Goal: Transaction & Acquisition: Purchase product/service

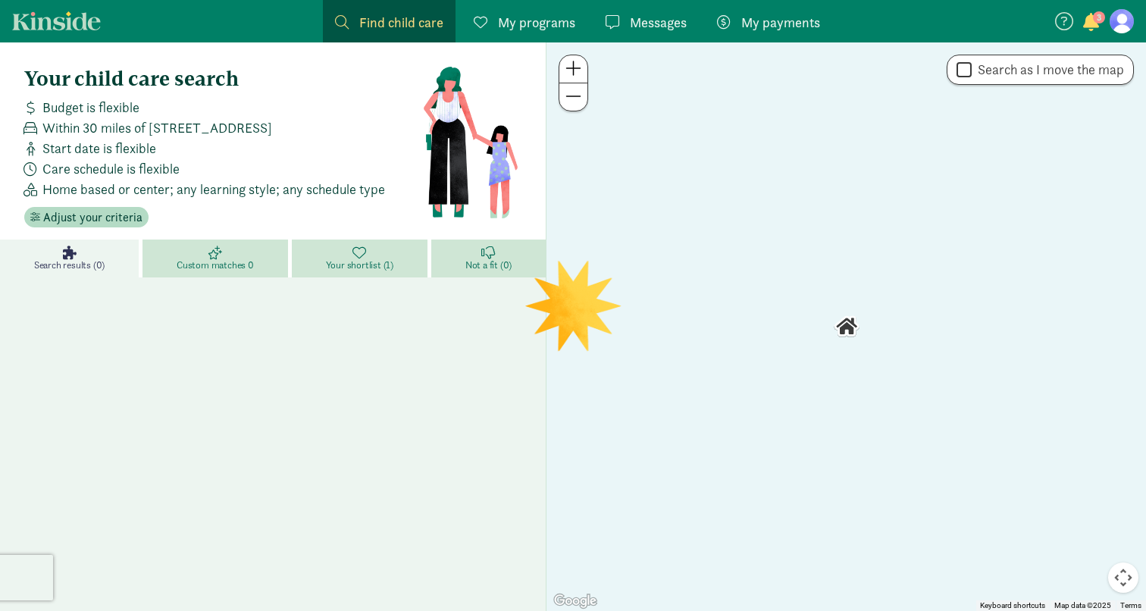
click at [1136, 17] on nav "Find child care Find My programs Programs Messages Messages My payments Pay 3" at bounding box center [573, 21] width 1146 height 42
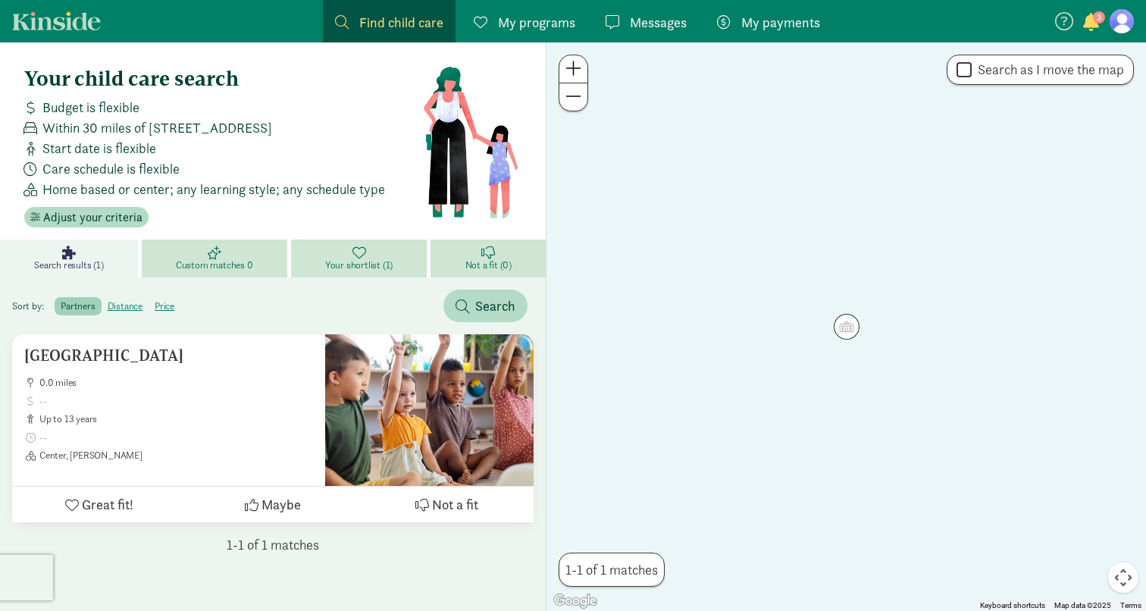
click at [1124, 18] on figure at bounding box center [1122, 21] width 24 height 24
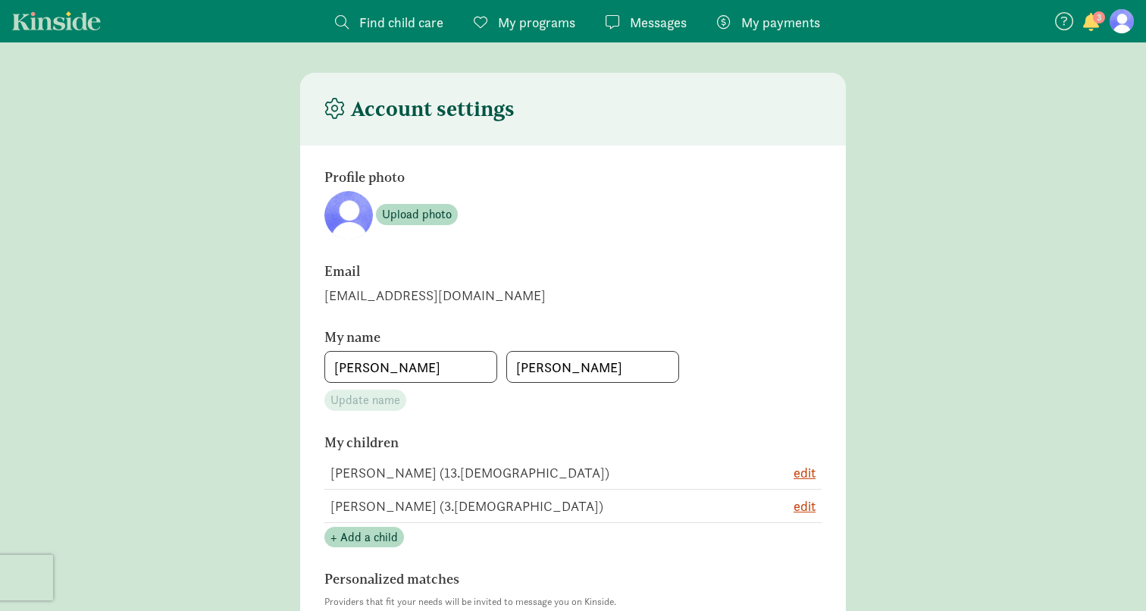
click at [779, 31] on span "My payments" at bounding box center [780, 22] width 79 height 20
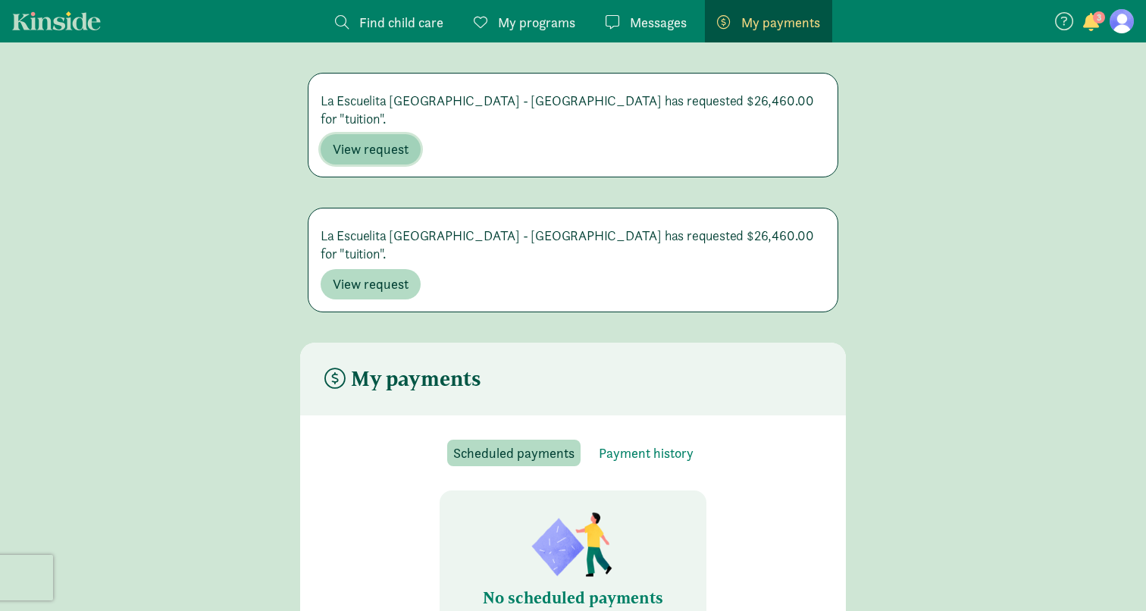
click at [400, 140] on span "View request" at bounding box center [371, 149] width 76 height 18
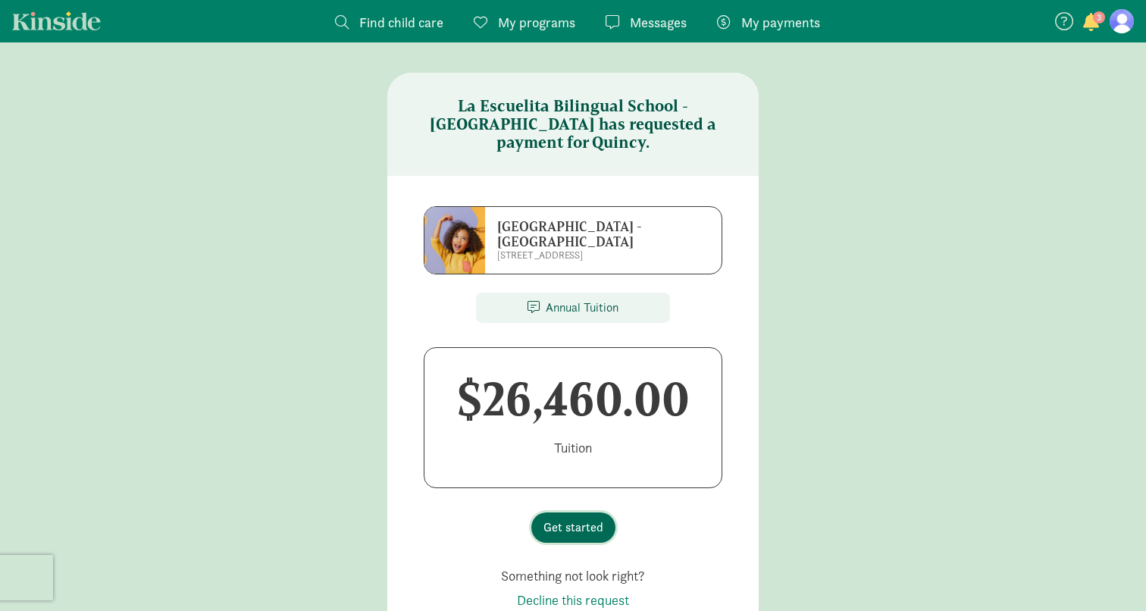
click at [559, 512] on button "Get started" at bounding box center [573, 527] width 84 height 30
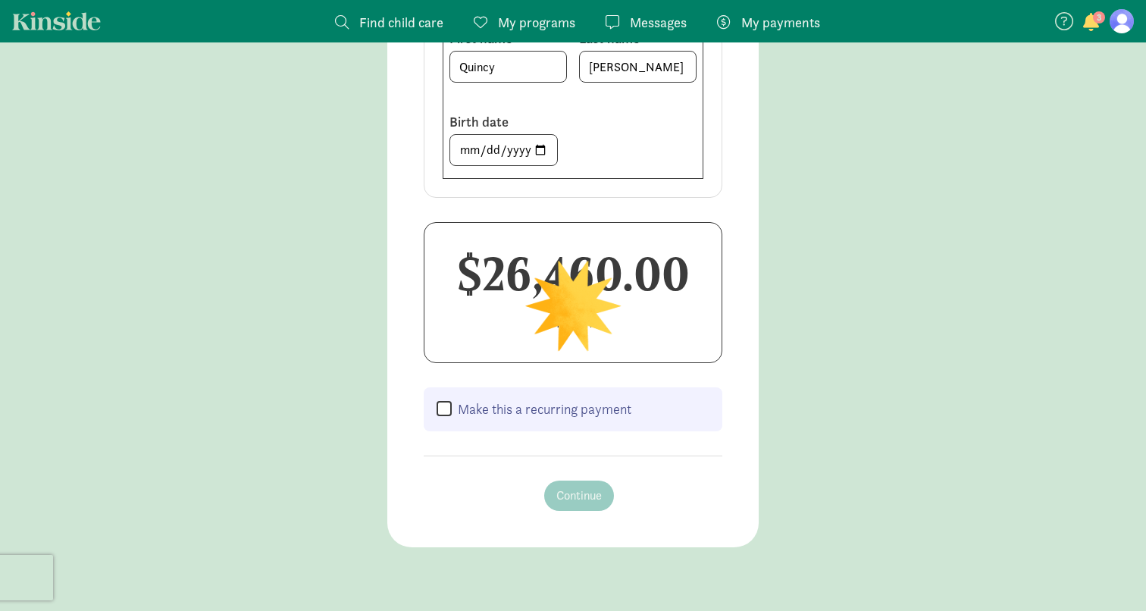
scroll to position [344, 0]
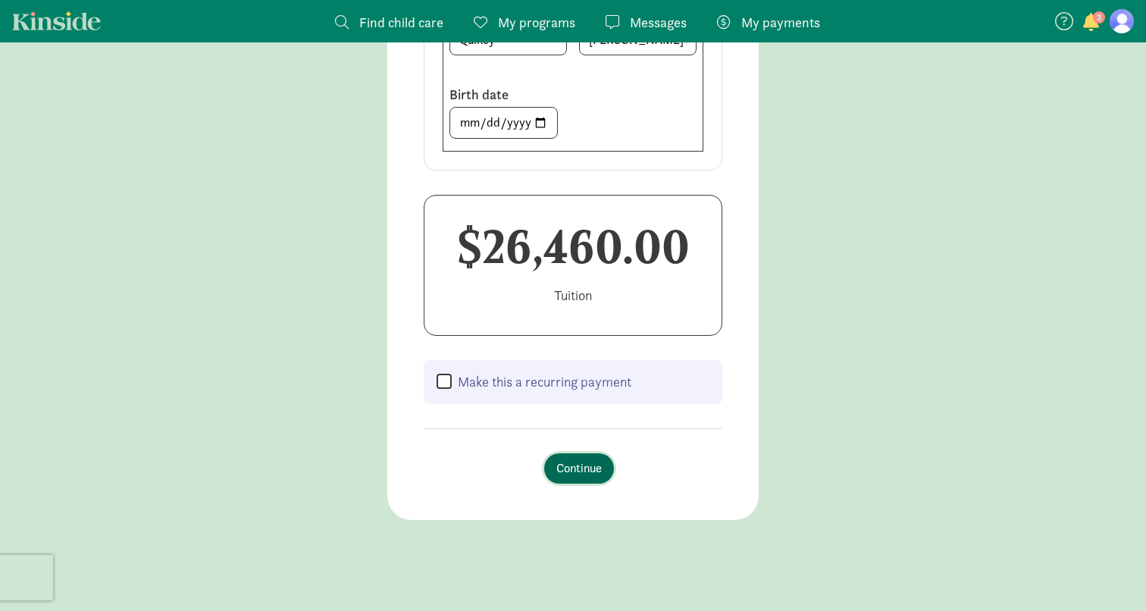
click at [571, 476] on span "Continue" at bounding box center [578, 468] width 45 height 18
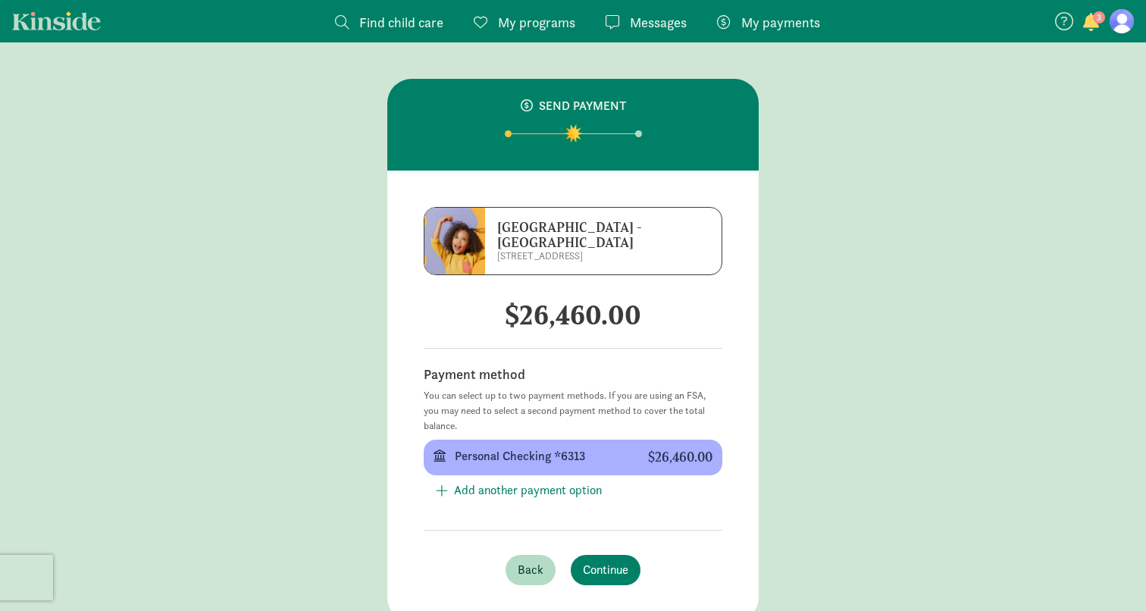
scroll to position [17, 0]
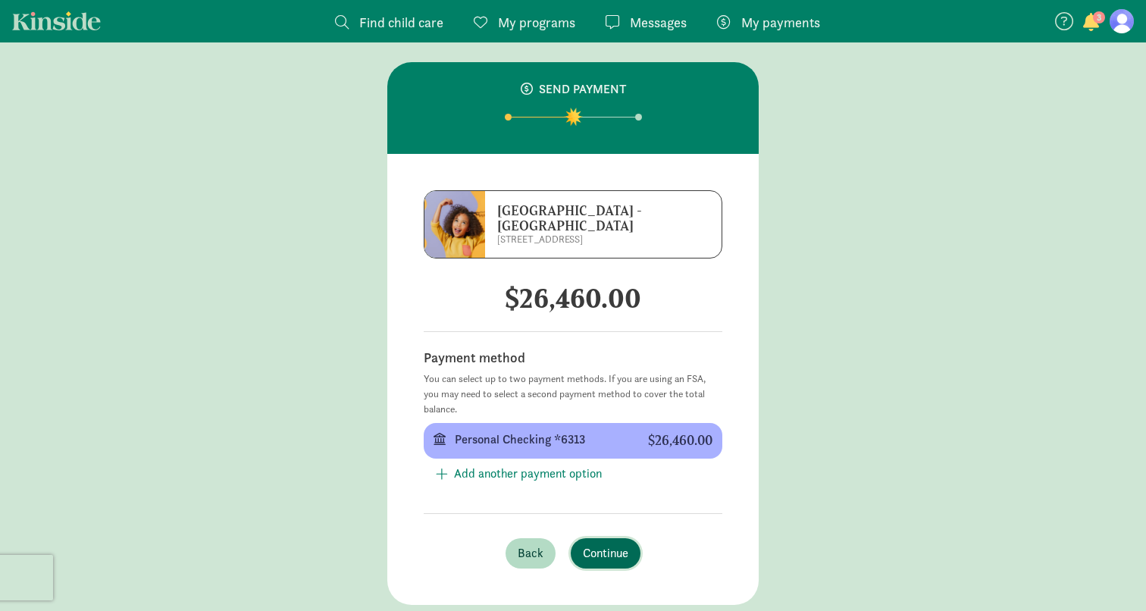
click at [634, 550] on button "Continue" at bounding box center [606, 553] width 70 height 30
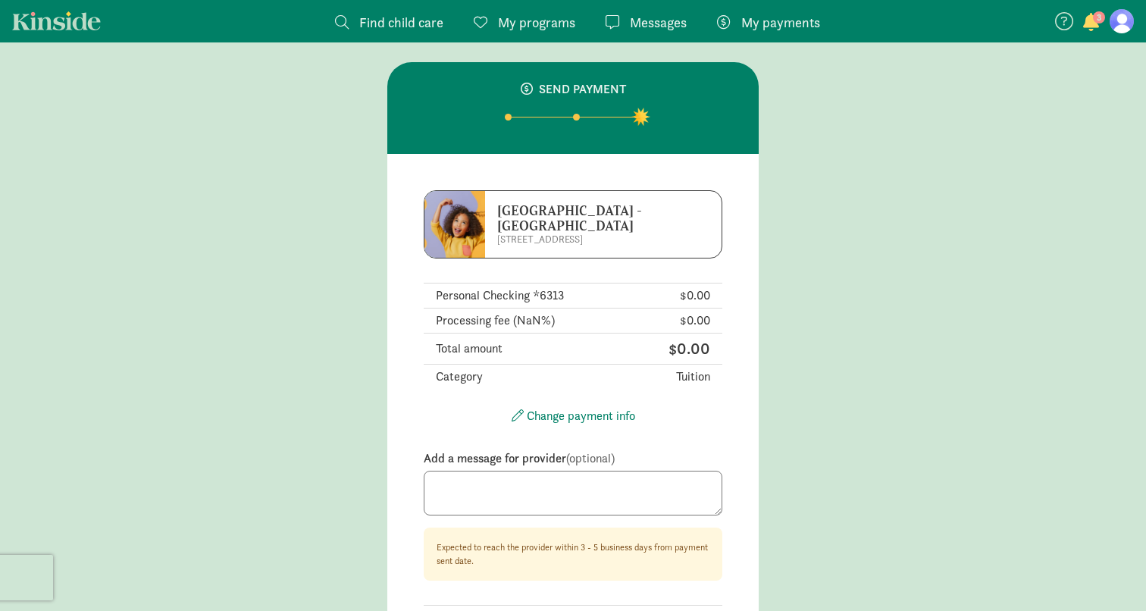
scroll to position [0, 0]
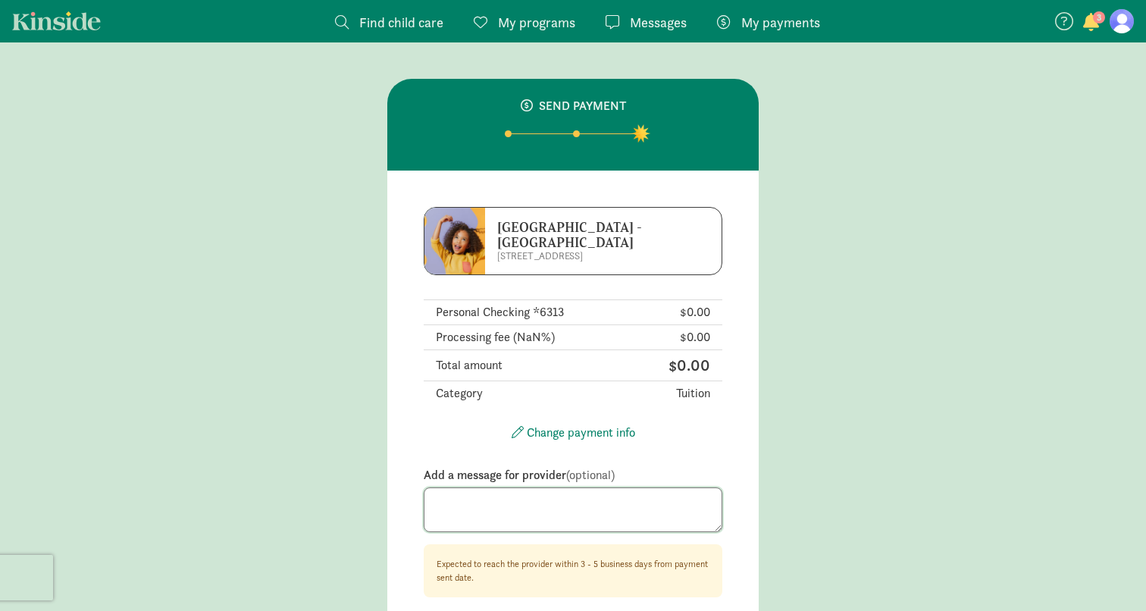
click at [635, 490] on textarea at bounding box center [573, 509] width 299 height 45
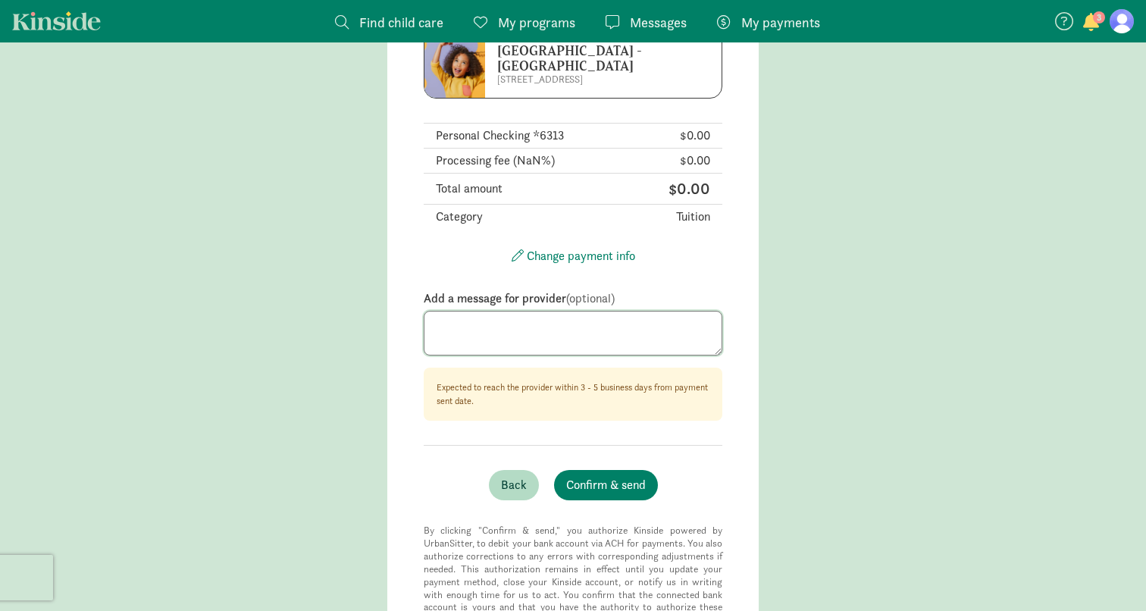
scroll to position [114, 0]
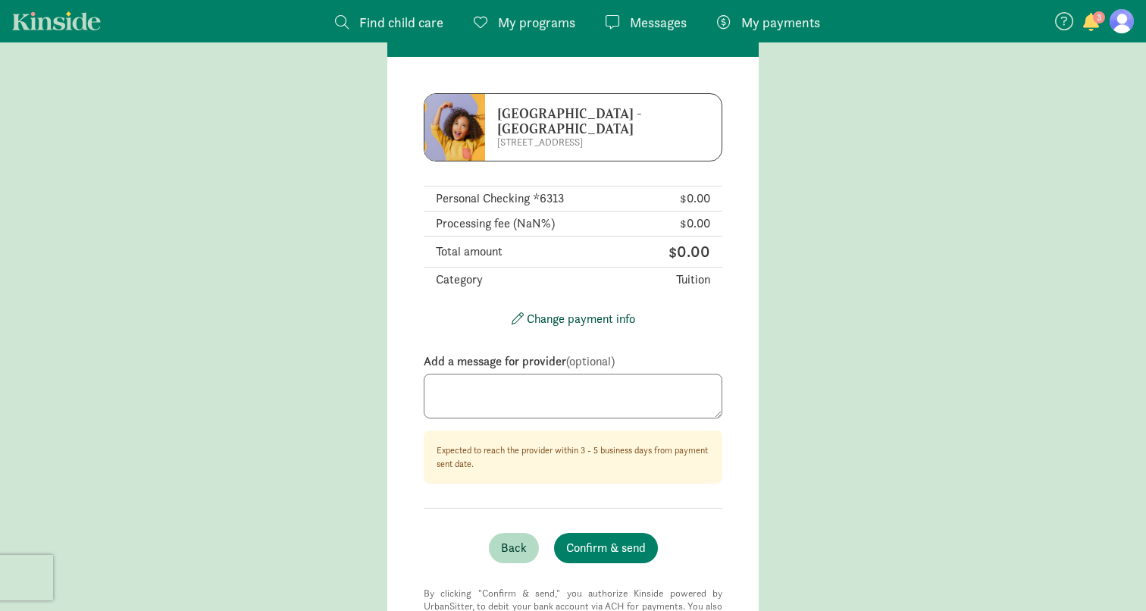
click at [594, 314] on span "Change payment info" at bounding box center [581, 319] width 108 height 16
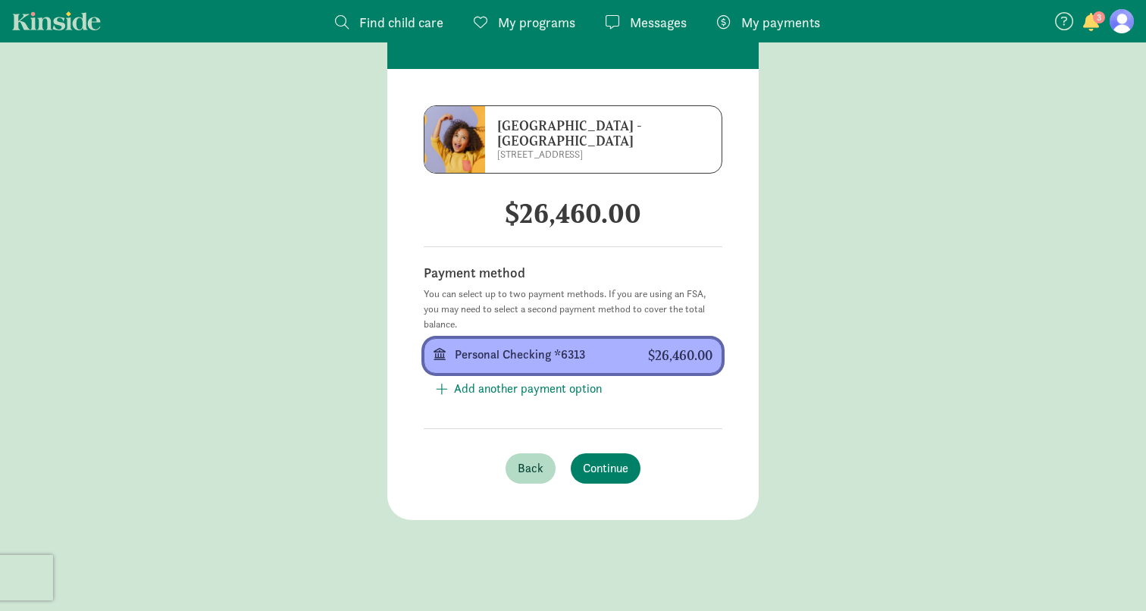
click at [644, 346] on button "Personal Checking *6313 $26,460.00" at bounding box center [573, 356] width 299 height 36
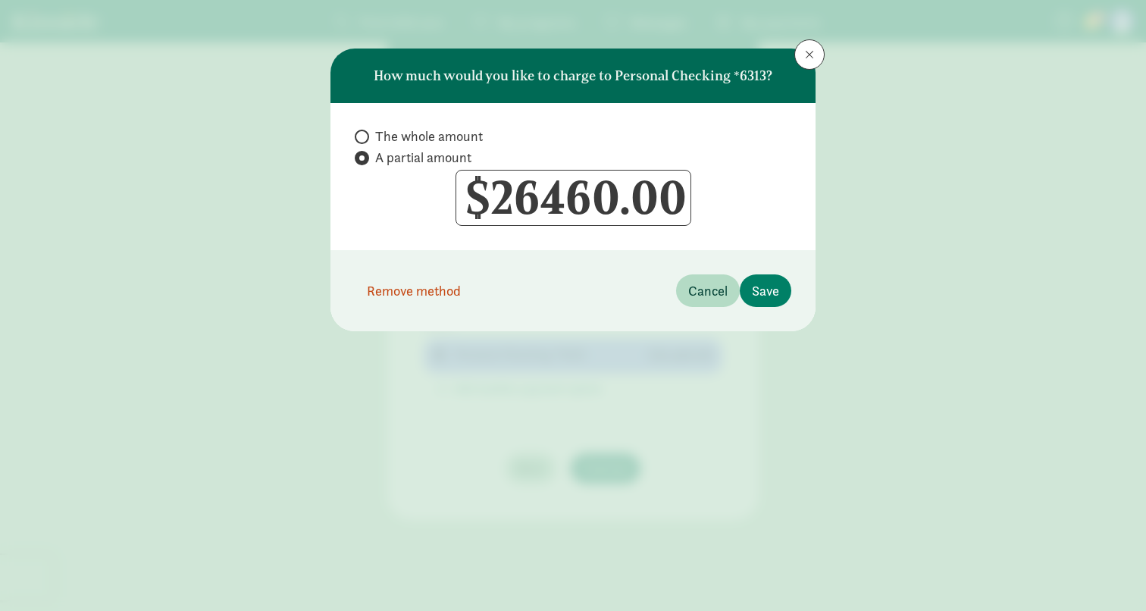
click at [475, 136] on span "The whole amount" at bounding box center [429, 136] width 108 height 18
click at [365, 136] on input "The whole amount" at bounding box center [360, 137] width 10 height 10
radio input "true"
radio input "false"
click at [766, 284] on span "Save" at bounding box center [765, 291] width 27 height 20
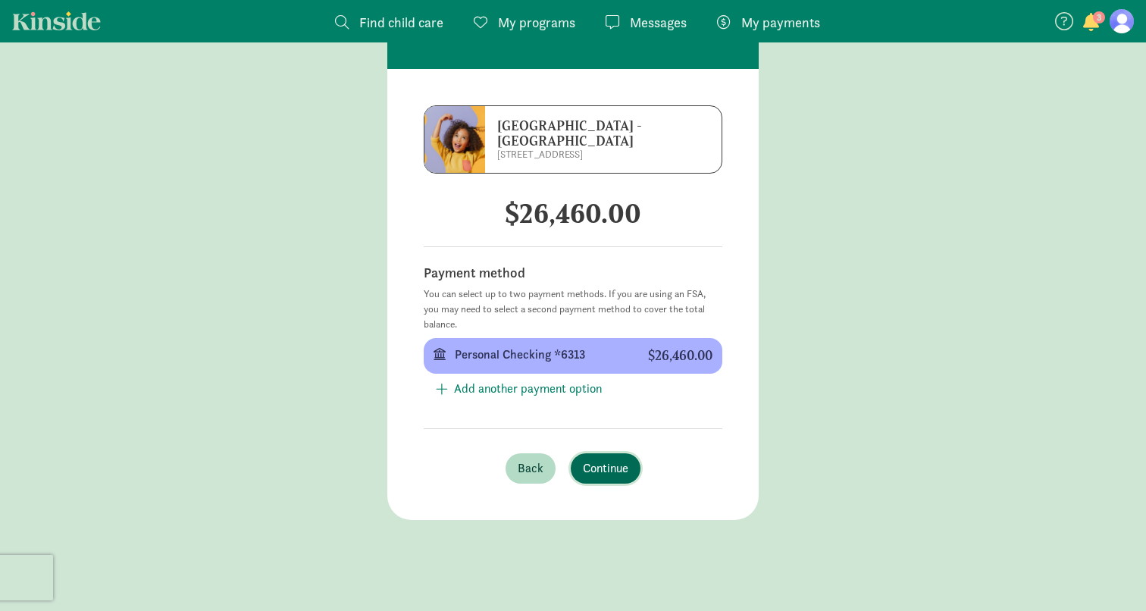
click at [616, 472] on span "Continue" at bounding box center [605, 468] width 45 height 18
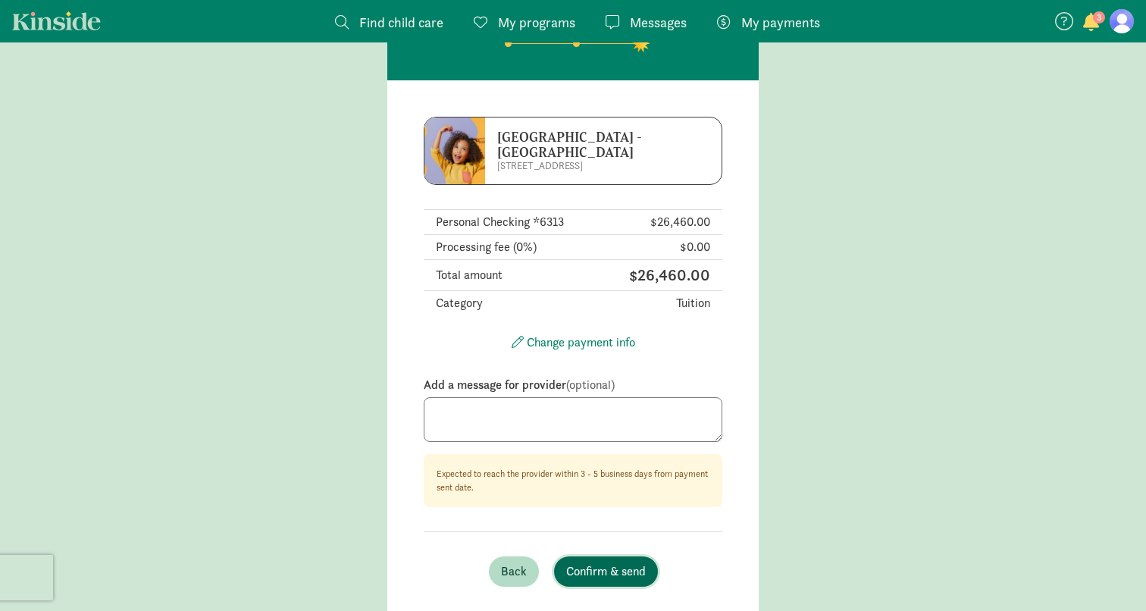
scroll to position [95, 0]
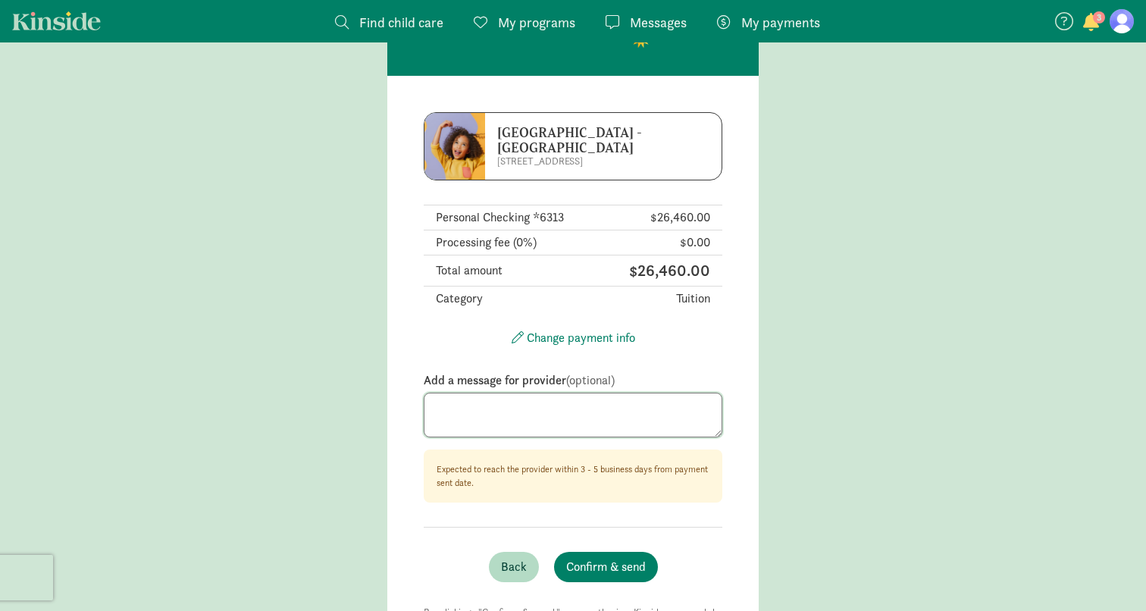
click at [611, 425] on textarea at bounding box center [573, 415] width 299 height 45
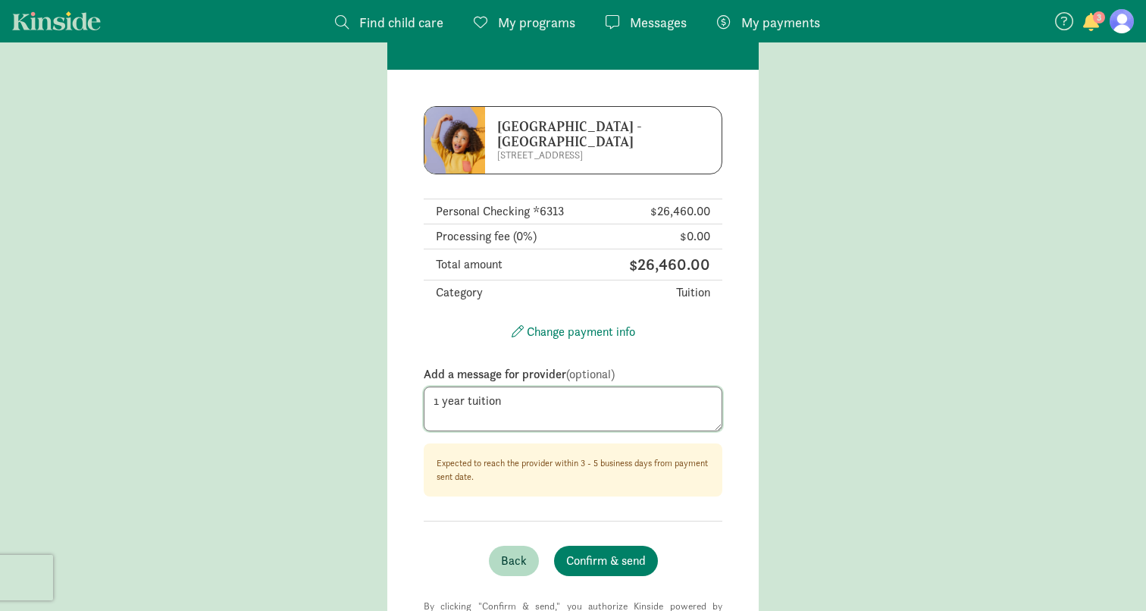
scroll to position [105, 0]
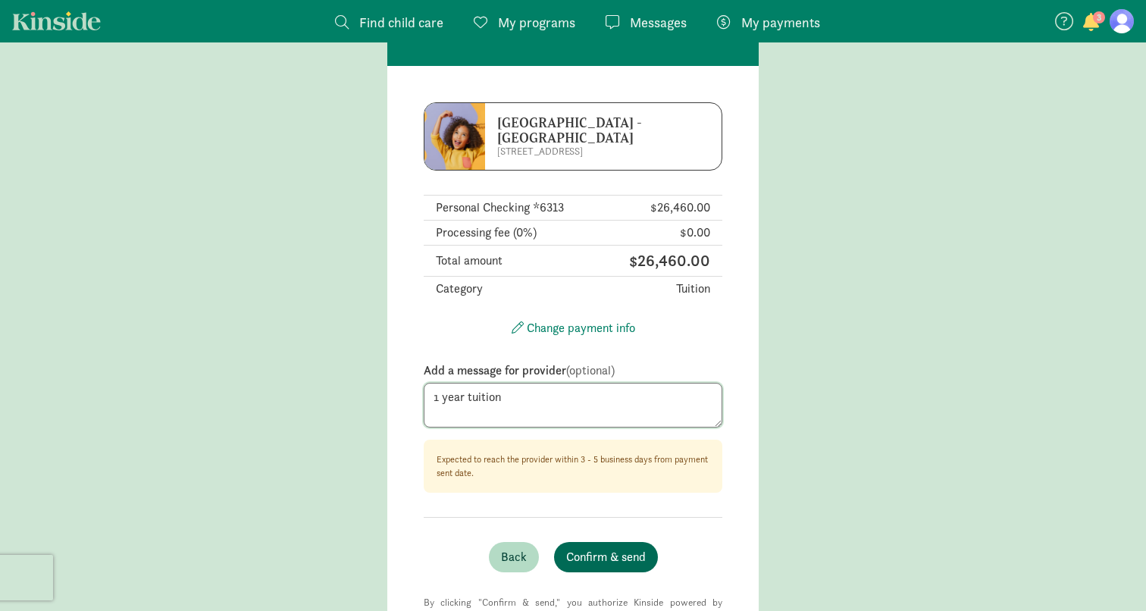
type textarea "1 year tuition"
click at [594, 563] on span "Confirm & send" at bounding box center [606, 557] width 80 height 18
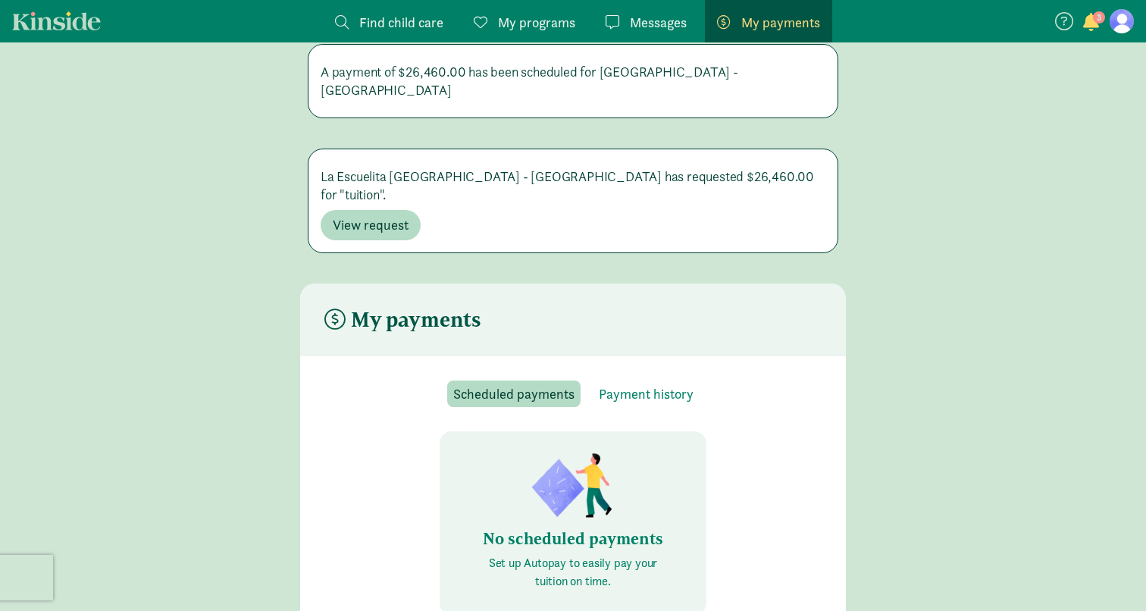
scroll to position [30, 0]
